Goal: Task Accomplishment & Management: Complete application form

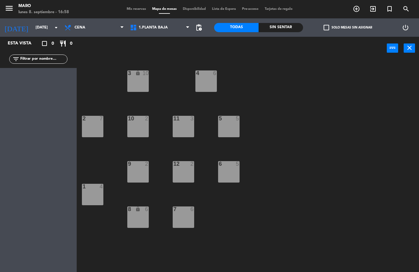
click at [9, 8] on icon "menu" at bounding box center [9, 8] width 9 height 9
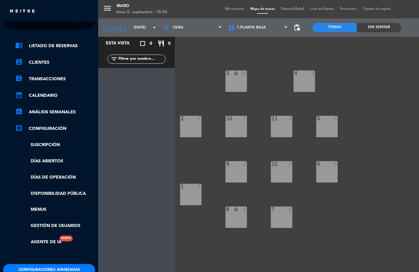
scroll to position [10, 0]
click at [56, 176] on link "Días de Operación" at bounding box center [55, 178] width 80 height 7
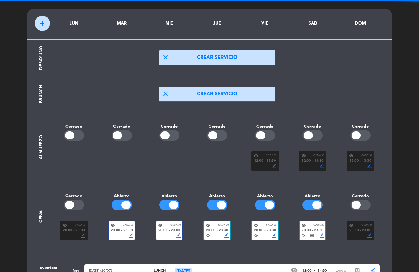
scroll to position [19, 0]
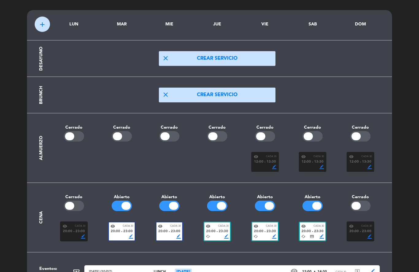
click at [318, 138] on div at bounding box center [312, 136] width 20 height 10
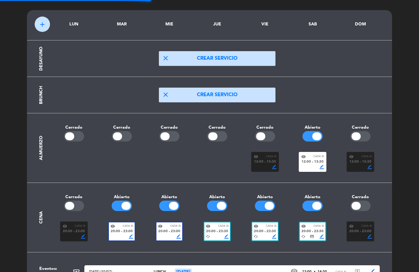
click at [368, 135] on div at bounding box center [360, 136] width 20 height 10
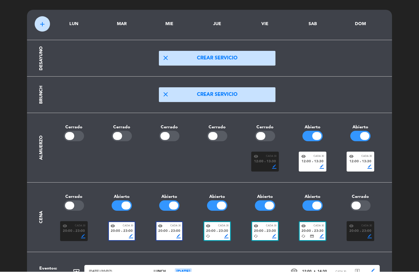
scroll to position [27, 0]
click at [313, 159] on div "12:00 fiber_manual_record 13:30" at bounding box center [312, 162] width 23 height 6
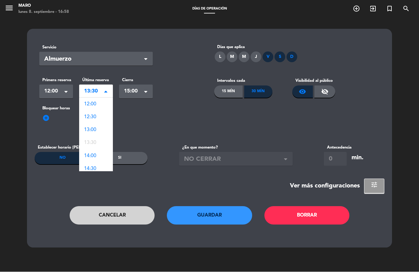
click at [105, 90] on span at bounding box center [105, 92] width 3 height 4
click at [97, 111] on div "14:00" at bounding box center [96, 117] width 34 height 13
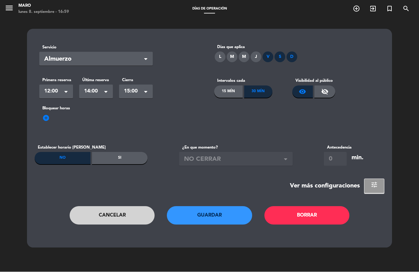
click at [375, 182] on span "tune" at bounding box center [374, 185] width 7 height 7
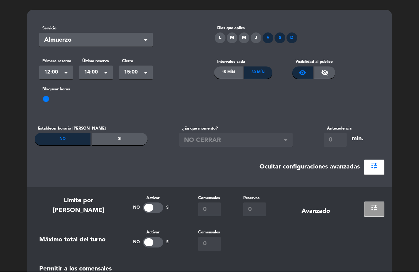
scroll to position [18, 0]
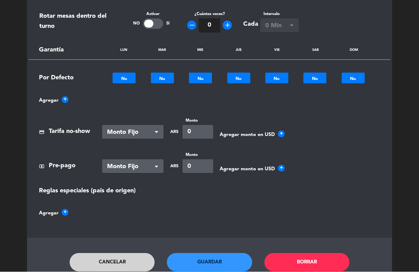
click at [216, 254] on button "Guardar" at bounding box center [209, 263] width 85 height 18
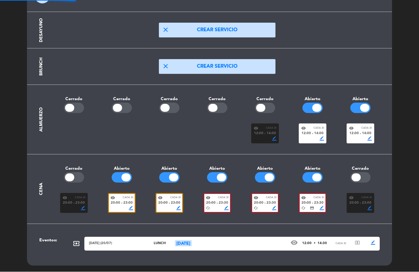
scroll to position [19, 0]
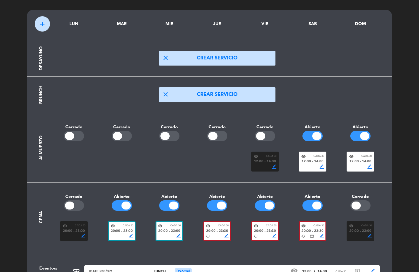
click at [268, 229] on span "23:30" at bounding box center [272, 232] width 10 height 6
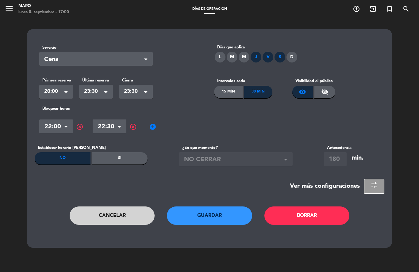
click at [374, 182] on span "tune" at bounding box center [374, 185] width 7 height 7
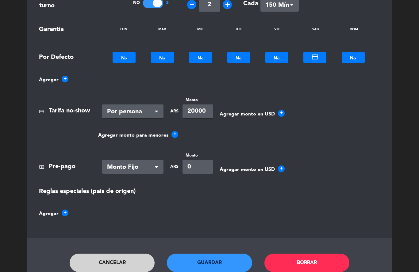
scroll to position [337, 0]
click at [221, 254] on button "Guardar" at bounding box center [209, 263] width 85 height 18
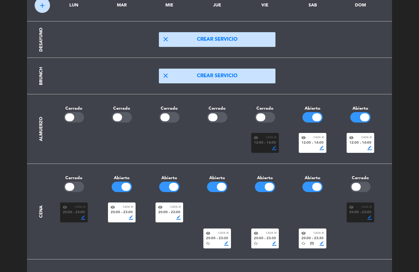
scroll to position [38, 0]
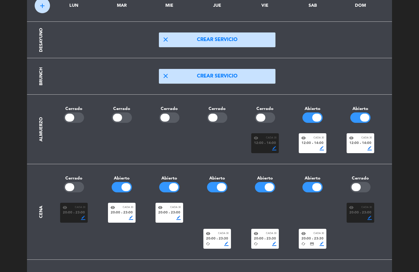
click at [309, 141] on span "12:00" at bounding box center [307, 144] width 10 height 6
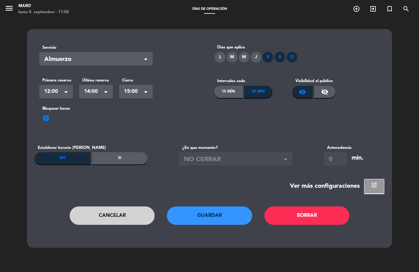
click at [372, 182] on span "tune" at bounding box center [374, 185] width 7 height 7
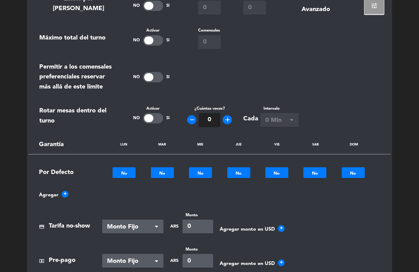
scroll to position [222, 0]
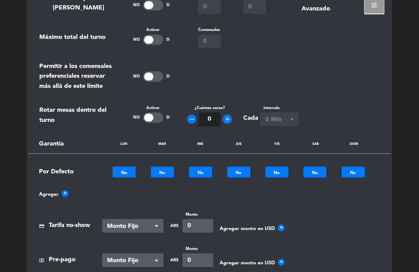
click at [158, 113] on div at bounding box center [153, 118] width 20 height 10
click at [148, 113] on div at bounding box center [153, 118] width 20 height 10
type input "0"
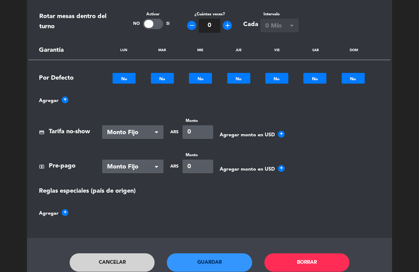
click at [207, 254] on button "Guardar" at bounding box center [209, 263] width 85 height 18
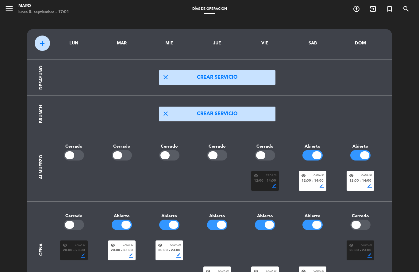
scroll to position [0, 0]
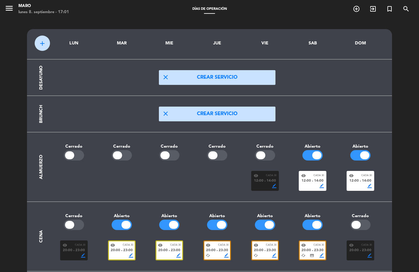
click at [7, 11] on icon "menu" at bounding box center [9, 8] width 9 height 9
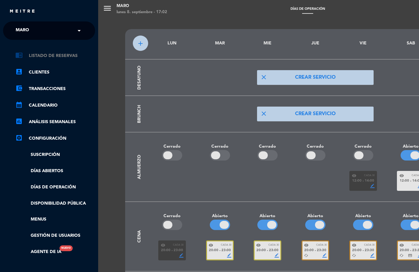
click at [61, 54] on link "chrome_reader_mode Listado de Reservas" at bounding box center [55, 55] width 80 height 7
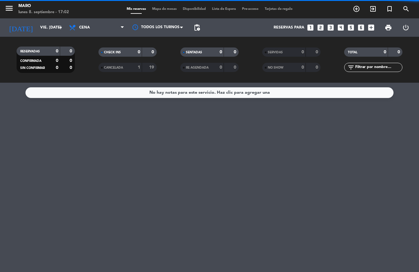
click at [331, 29] on icon "looks_3" at bounding box center [331, 28] width 8 height 8
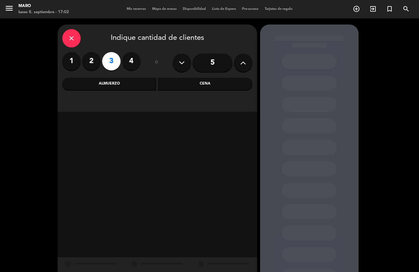
click at [206, 83] on div "Cena" at bounding box center [205, 84] width 94 height 12
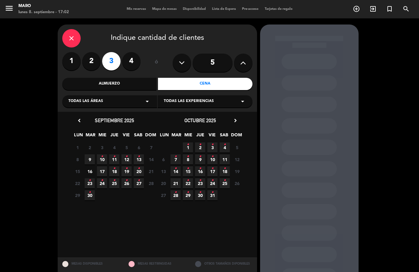
click at [92, 159] on span "9" at bounding box center [90, 160] width 10 height 10
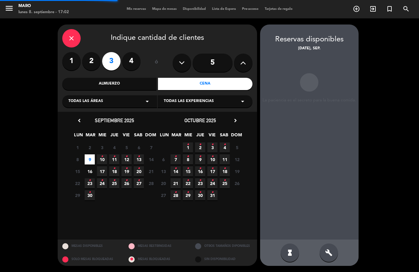
scroll to position [25, 0]
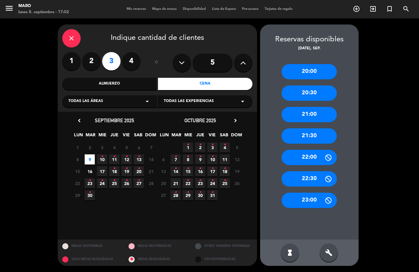
click at [313, 107] on div "21:00" at bounding box center [309, 114] width 55 height 15
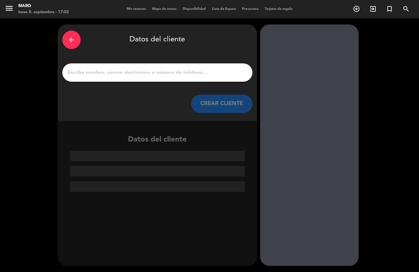
click at [217, 68] on input "1" at bounding box center [157, 72] width 181 height 9
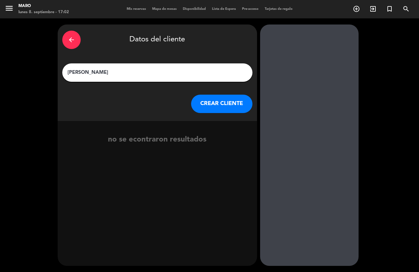
type input "Sol Racauchi"
click at [232, 95] on button "CREAR CLIENTE" at bounding box center [221, 104] width 61 height 18
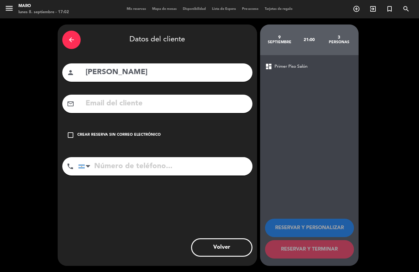
click at [70, 132] on icon "check_box_outline_blank" at bounding box center [70, 135] width 7 height 7
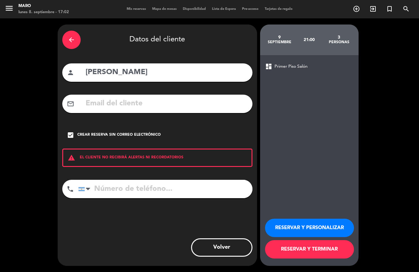
click at [117, 180] on input "tel" at bounding box center [165, 189] width 174 height 18
type input "1140701111"
click at [304, 232] on button "RESERVAR Y PERSONALIZAR" at bounding box center [309, 228] width 89 height 18
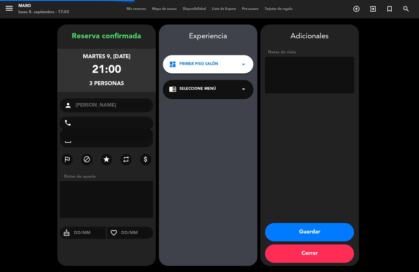
type input "+541140701111"
click at [291, 57] on textarea at bounding box center [309, 75] width 89 height 37
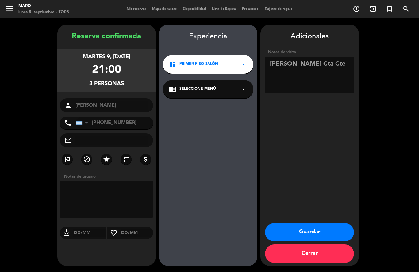
type textarea "Paga Julian Racauchi Cta Cte"
click at [319, 233] on button "Guardar" at bounding box center [309, 232] width 89 height 18
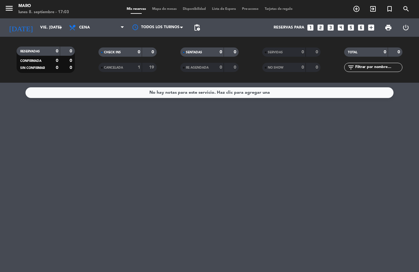
click at [340, 24] on icon "looks_4" at bounding box center [341, 28] width 8 height 8
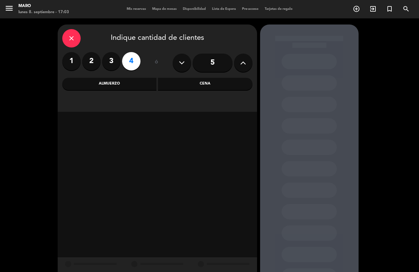
click at [192, 78] on div "Cena" at bounding box center [205, 84] width 94 height 12
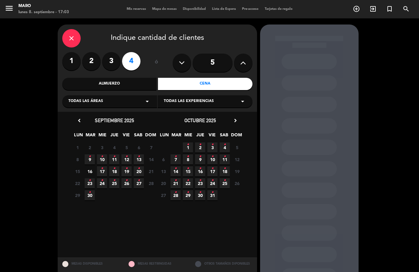
click at [102, 152] on icon "•" at bounding box center [102, 157] width 2 height 10
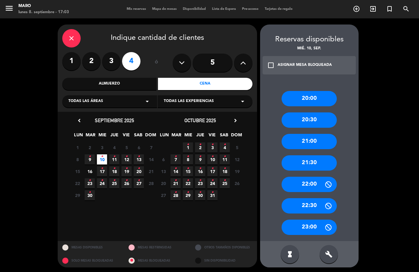
click at [318, 156] on div "21:30" at bounding box center [309, 163] width 55 height 15
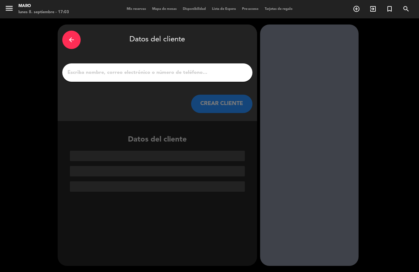
click at [210, 68] on input "1" at bounding box center [157, 72] width 181 height 9
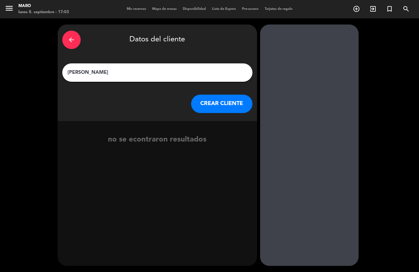
type input "Mary Alonso"
click at [235, 95] on button "CREAR CLIENTE" at bounding box center [221, 104] width 61 height 18
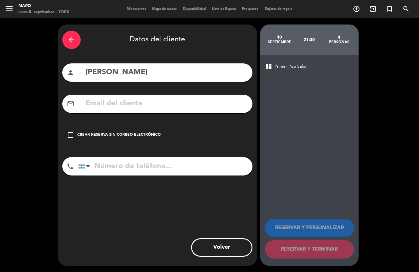
click at [68, 132] on icon "check_box_outline_blank" at bounding box center [70, 135] width 7 height 7
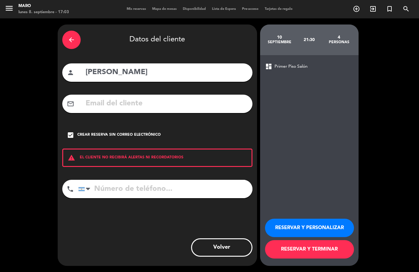
click at [110, 180] on input "tel" at bounding box center [165, 189] width 174 height 18
type input "1140701111"
click at [322, 236] on button "RESERVAR Y PERSONALIZAR" at bounding box center [309, 228] width 89 height 18
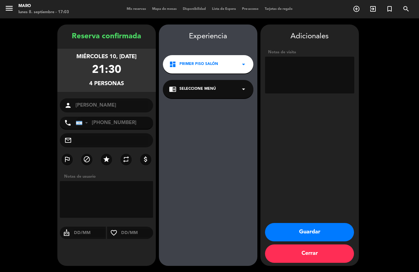
click at [303, 57] on textarea at bounding box center [309, 75] width 89 height 37
click at [334, 57] on textarea at bounding box center [309, 75] width 89 height 37
click at [345, 57] on textarea at bounding box center [309, 75] width 89 height 37
type textarea "Cumpleaños. 20% cash off"
click at [329, 233] on button "Guardar" at bounding box center [309, 232] width 89 height 18
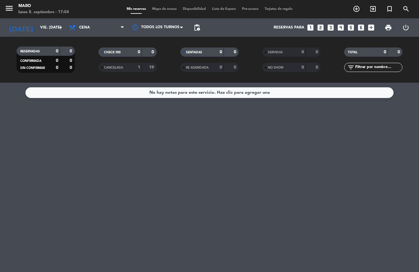
click at [362, 24] on icon "looks_6" at bounding box center [361, 28] width 8 height 8
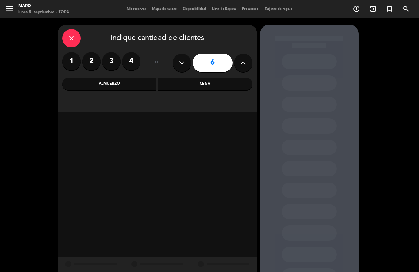
click at [183, 78] on div "Cena" at bounding box center [205, 84] width 94 height 12
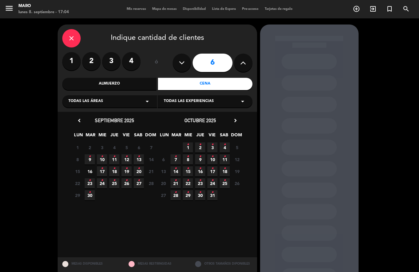
click at [126, 152] on icon "•" at bounding box center [126, 157] width 2 height 10
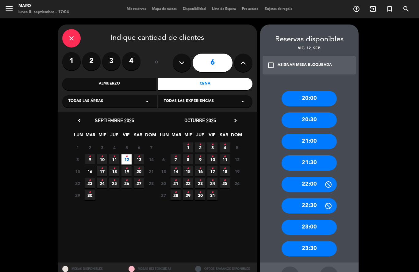
click at [309, 156] on div "21:30" at bounding box center [309, 163] width 55 height 15
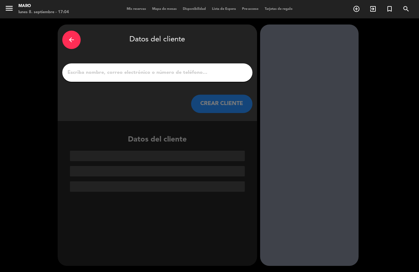
click at [192, 68] on input "1" at bounding box center [157, 72] width 181 height 9
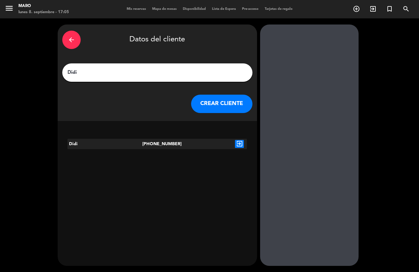
type input "Didi"
click at [241, 140] on icon "exit_to_app" at bounding box center [239, 144] width 9 height 8
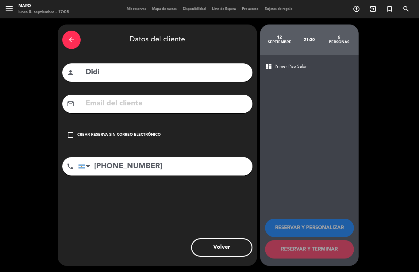
click at [70, 132] on icon "check_box_outline_blank" at bounding box center [70, 135] width 7 height 7
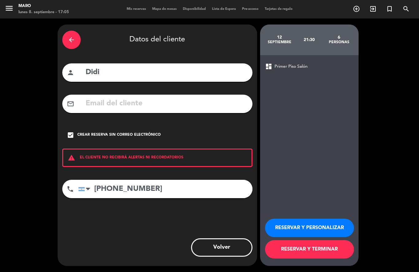
click at [321, 231] on button "RESERVAR Y PERSONALIZAR" at bounding box center [309, 228] width 89 height 18
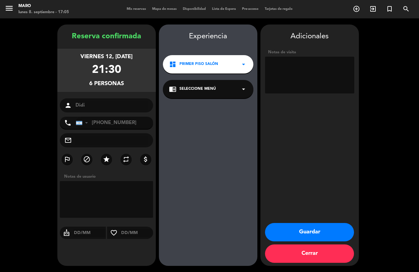
click at [106, 156] on icon "star" at bounding box center [106, 159] width 7 height 7
click at [292, 57] on textarea at bounding box center [309, 75] width 89 height 37
type textarea "20 off"
click at [329, 232] on button "Guardar" at bounding box center [309, 232] width 89 height 18
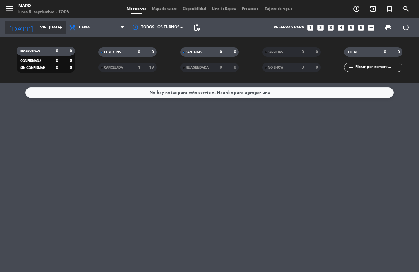
click at [58, 30] on icon "arrow_drop_down" at bounding box center [60, 27] width 7 height 7
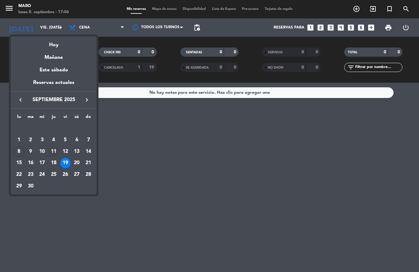
click at [52, 152] on div "11" at bounding box center [53, 152] width 10 height 10
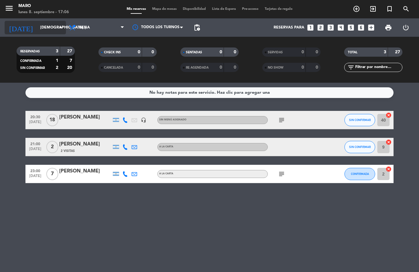
click at [56, 29] on input "jue. 11 sep." at bounding box center [63, 27] width 52 height 10
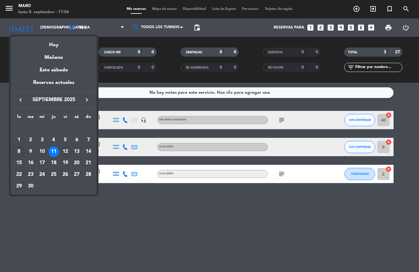
click at [64, 150] on div "12" at bounding box center [65, 152] width 10 height 10
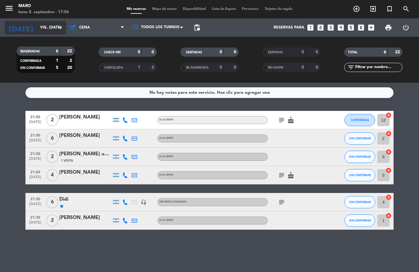
click at [57, 29] on icon "arrow_drop_down" at bounding box center [60, 27] width 7 height 7
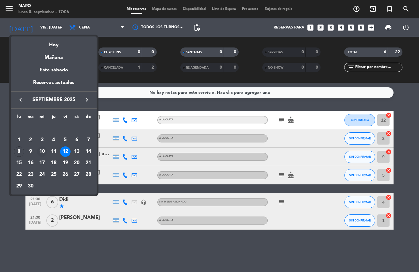
click at [43, 153] on div "10" at bounding box center [42, 152] width 10 height 10
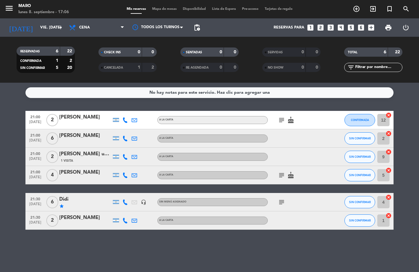
type input "mié. 10 sep."
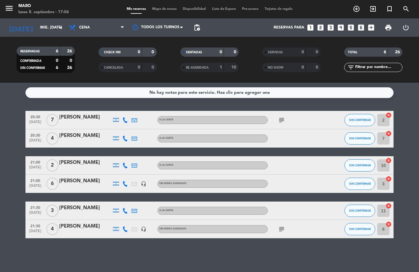
click at [167, 10] on span "Mapa de mesas" at bounding box center [164, 8] width 31 height 3
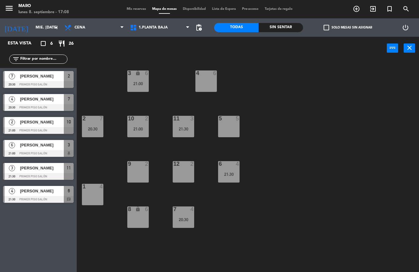
click at [139, 10] on span "Mis reservas" at bounding box center [136, 8] width 25 height 3
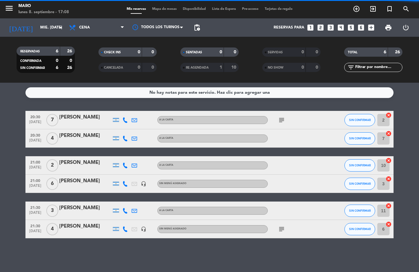
click at [162, 10] on span "Mapa de mesas" at bounding box center [164, 8] width 31 height 3
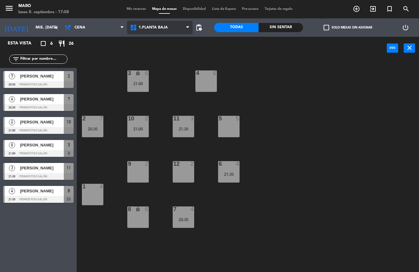
click at [154, 23] on span "1.Planta baja" at bounding box center [160, 27] width 66 height 13
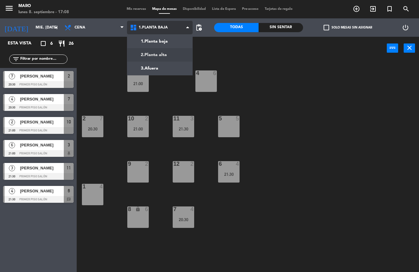
click at [158, 52] on ng-component "menu Maro lunes 8. septiembre - 17:08 Mis reservas Mapa de mesas Disponibilidad…" at bounding box center [209, 136] width 419 height 272
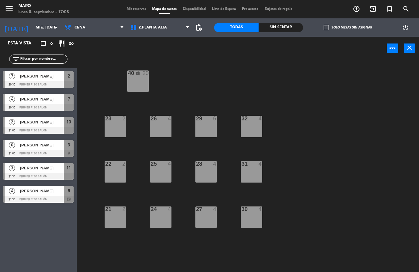
click at [143, 83] on div "40 lock 20" at bounding box center [137, 81] width 21 height 21
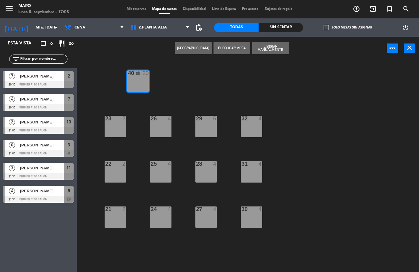
click at [203, 47] on button "Crear Reserva" at bounding box center [193, 48] width 37 height 12
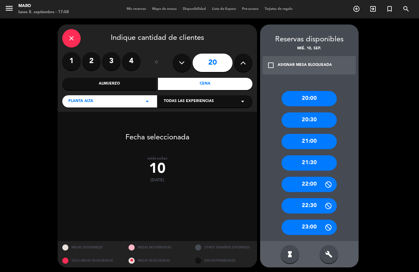
click at [175, 62] on button at bounding box center [182, 63] width 18 height 18
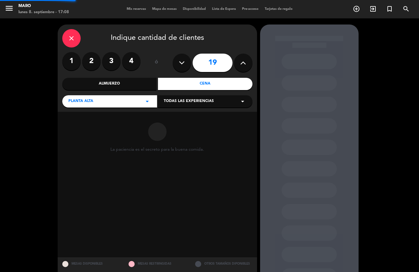
click at [175, 62] on button at bounding box center [182, 63] width 18 height 18
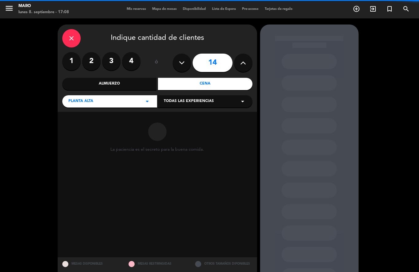
click at [175, 62] on button at bounding box center [182, 63] width 18 height 18
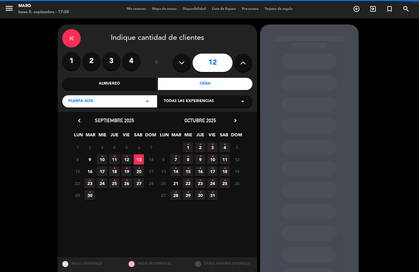
click at [175, 62] on button at bounding box center [182, 63] width 18 height 18
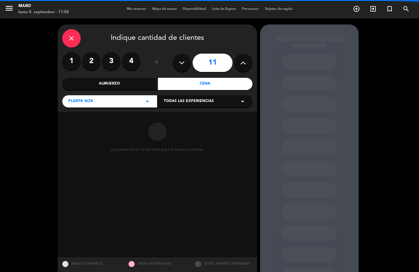
click at [175, 62] on button at bounding box center [182, 63] width 18 height 18
type input "10"
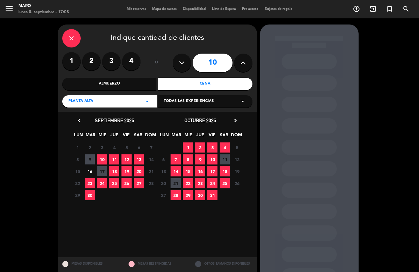
click at [104, 160] on span "10" at bounding box center [102, 160] width 10 height 10
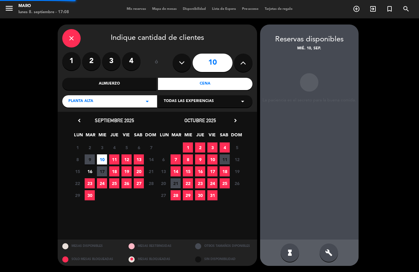
scroll to position [25, 0]
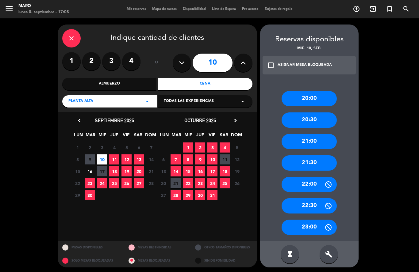
click at [307, 134] on div "21:00" at bounding box center [309, 141] width 55 height 15
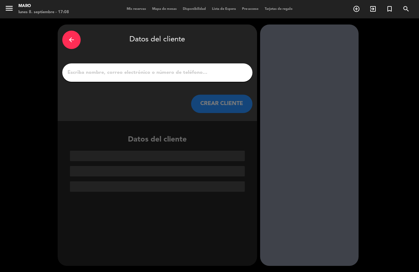
click at [204, 68] on input "1" at bounding box center [157, 72] width 181 height 9
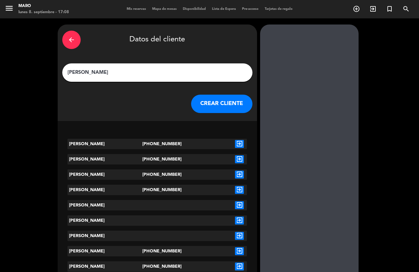
type input "Fran St"
click at [240, 140] on icon "exit_to_app" at bounding box center [239, 144] width 9 height 8
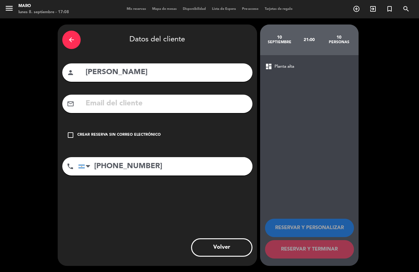
click at [73, 132] on icon "check_box_outline_blank" at bounding box center [70, 135] width 7 height 7
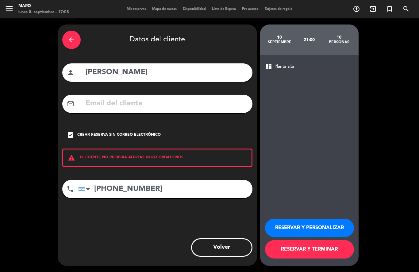
click at [335, 233] on button "RESERVAR Y PERSONALIZAR" at bounding box center [309, 228] width 89 height 18
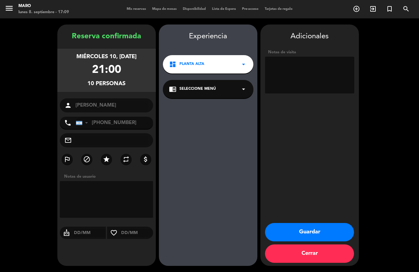
click at [328, 258] on button "Cerrar" at bounding box center [309, 254] width 89 height 18
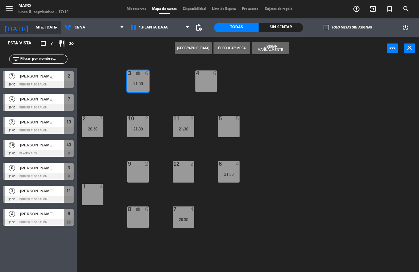
click at [58, 28] on icon "arrow_drop_down" at bounding box center [55, 27] width 7 height 7
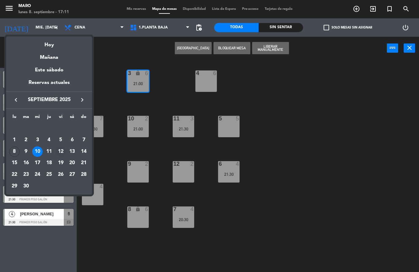
click at [64, 151] on div "12" at bounding box center [61, 152] width 10 height 10
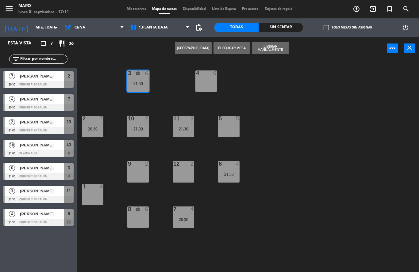
type input "vie. 12 sep."
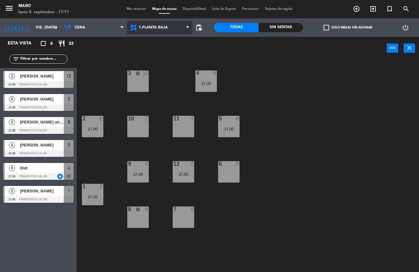
click at [151, 26] on span "1.Planta baja" at bounding box center [153, 27] width 29 height 4
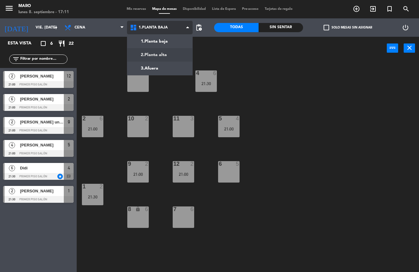
click at [155, 54] on ng-component "menu Maro lunes 8. septiembre - 17:11 Mis reservas Mapa de mesas Disponibilidad…" at bounding box center [209, 136] width 419 height 272
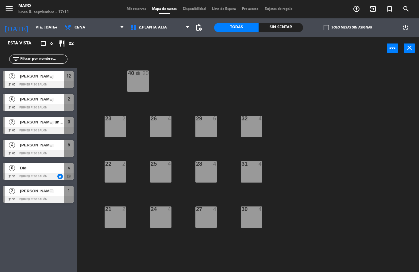
click at [144, 82] on div "40 lock 20" at bounding box center [137, 81] width 21 height 21
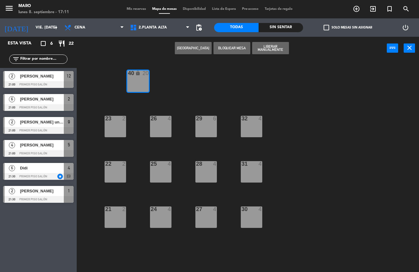
click at [200, 48] on button "Crear Reserva" at bounding box center [193, 48] width 37 height 12
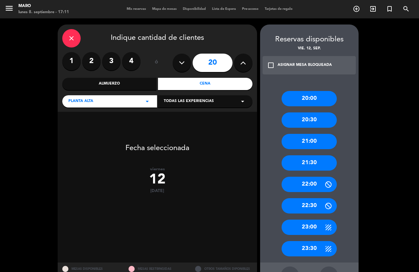
click at [213, 54] on input "20" at bounding box center [213, 63] width 40 height 18
click at [175, 54] on button at bounding box center [182, 63] width 18 height 18
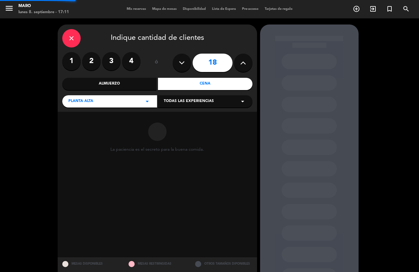
click at [175, 54] on button at bounding box center [182, 63] width 18 height 18
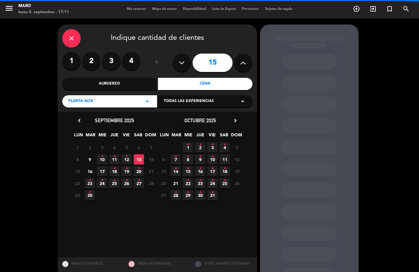
click at [181, 58] on icon at bounding box center [182, 62] width 6 height 9
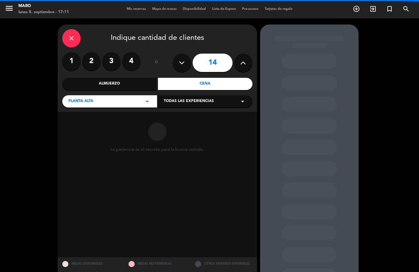
click at [181, 58] on icon at bounding box center [182, 62] width 6 height 9
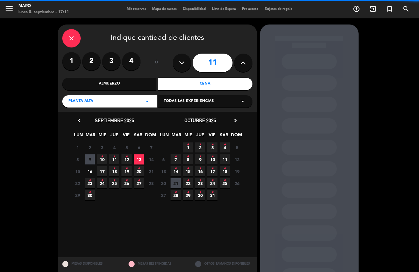
click at [181, 58] on icon at bounding box center [182, 62] width 6 height 9
type input "10"
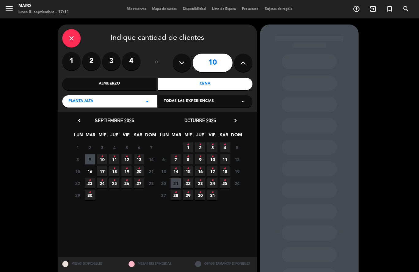
click at [128, 155] on span "12 •" at bounding box center [126, 160] width 10 height 10
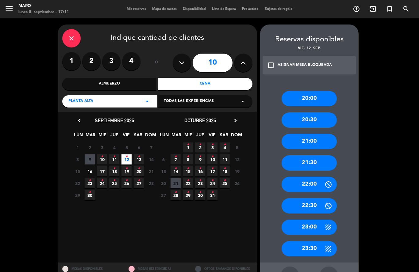
click at [308, 113] on div "20:30" at bounding box center [309, 120] width 55 height 15
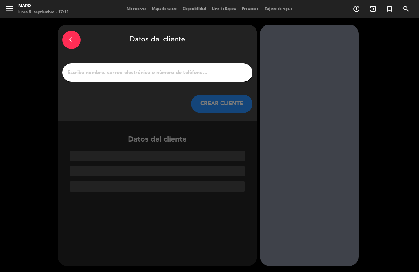
click at [193, 68] on input "1" at bounding box center [157, 72] width 181 height 9
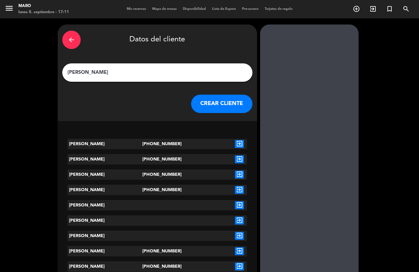
type input "Fran Sto"
click at [238, 140] on icon "exit_to_app" at bounding box center [239, 144] width 9 height 8
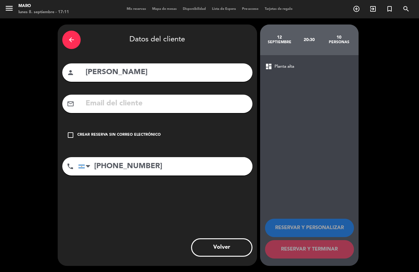
click at [70, 132] on icon "check_box_outline_blank" at bounding box center [70, 135] width 7 height 7
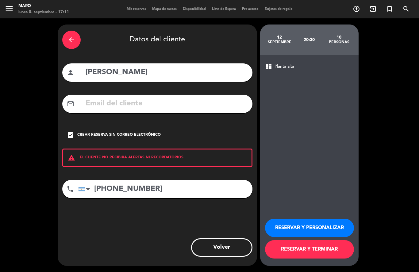
click at [310, 233] on button "RESERVAR Y PERSONALIZAR" at bounding box center [309, 228] width 89 height 18
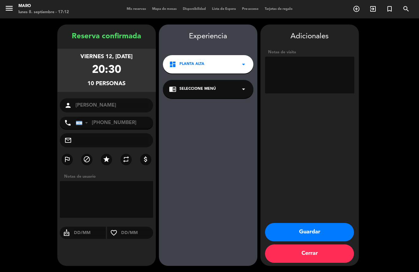
click at [310, 235] on button "Guardar" at bounding box center [309, 232] width 89 height 18
